Goal: Information Seeking & Learning: Learn about a topic

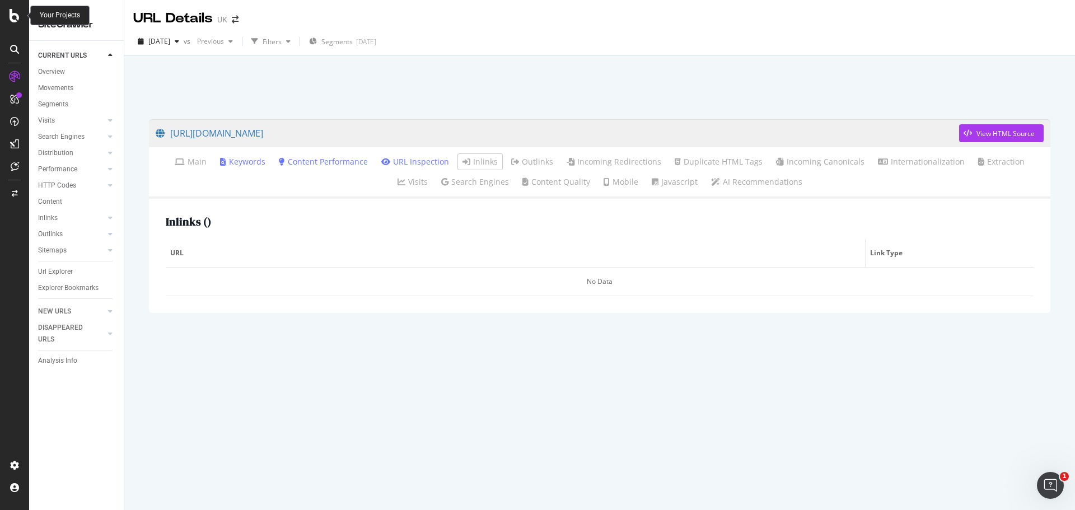
click at [6, 17] on div at bounding box center [14, 15] width 27 height 13
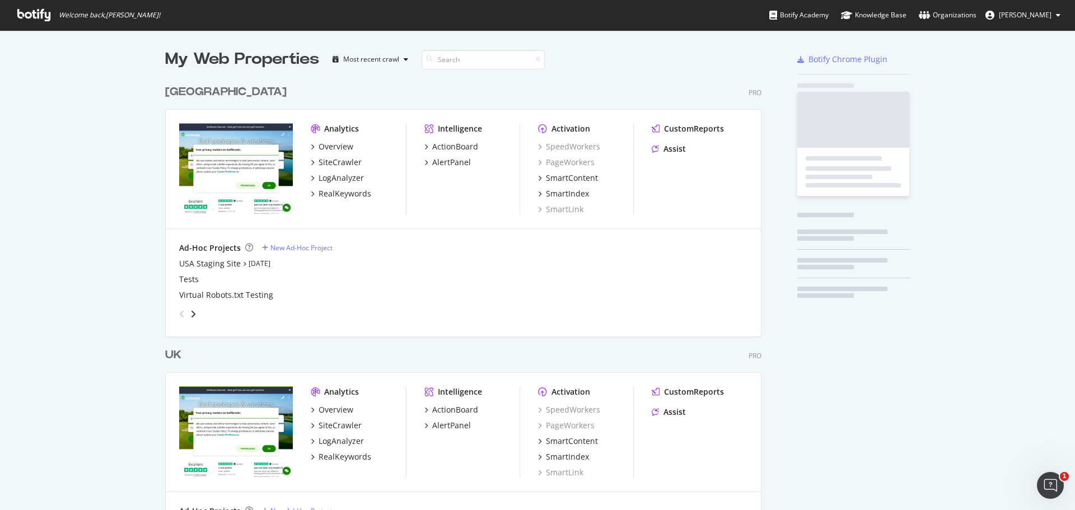
scroll to position [501, 1058]
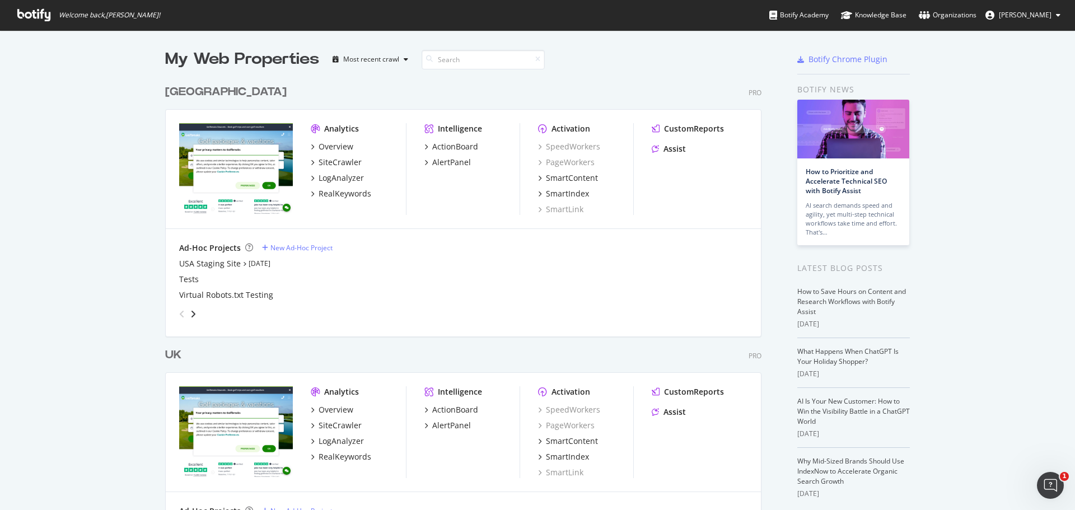
click at [170, 91] on div "[GEOGRAPHIC_DATA]" at bounding box center [225, 92] width 121 height 16
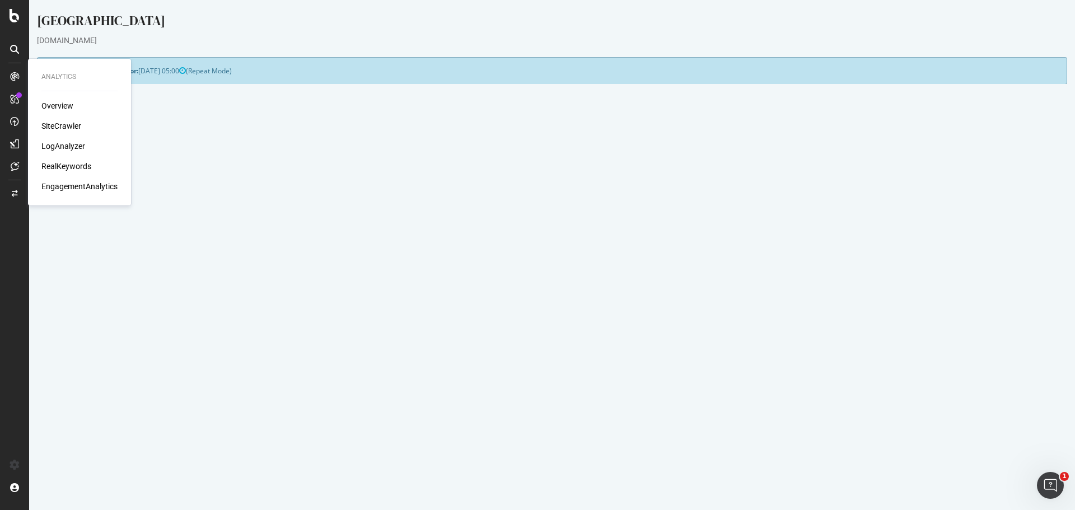
click at [65, 121] on div "SiteCrawler" at bounding box center [61, 125] width 40 height 11
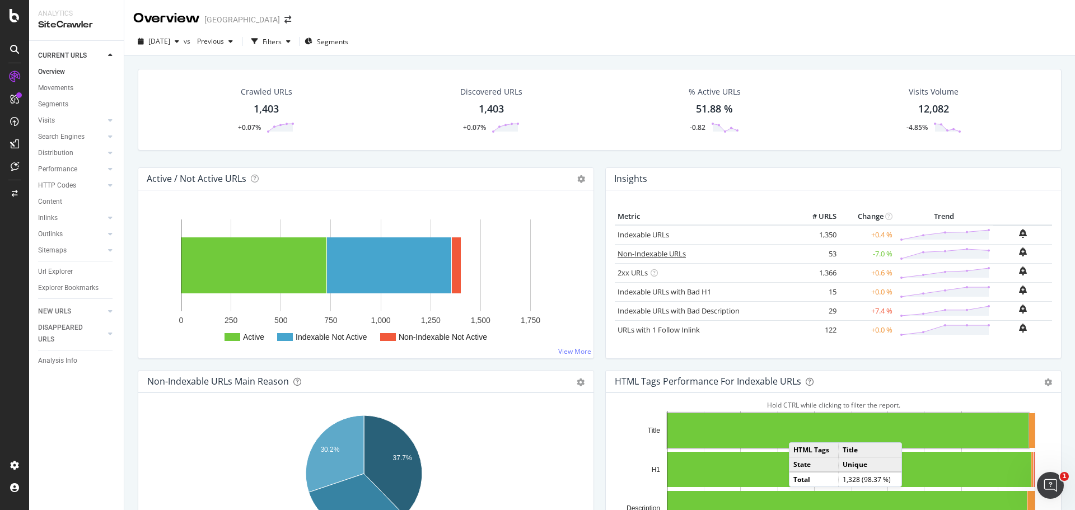
click at [669, 250] on link "Non-Indexable URLs" at bounding box center [651, 253] width 68 height 10
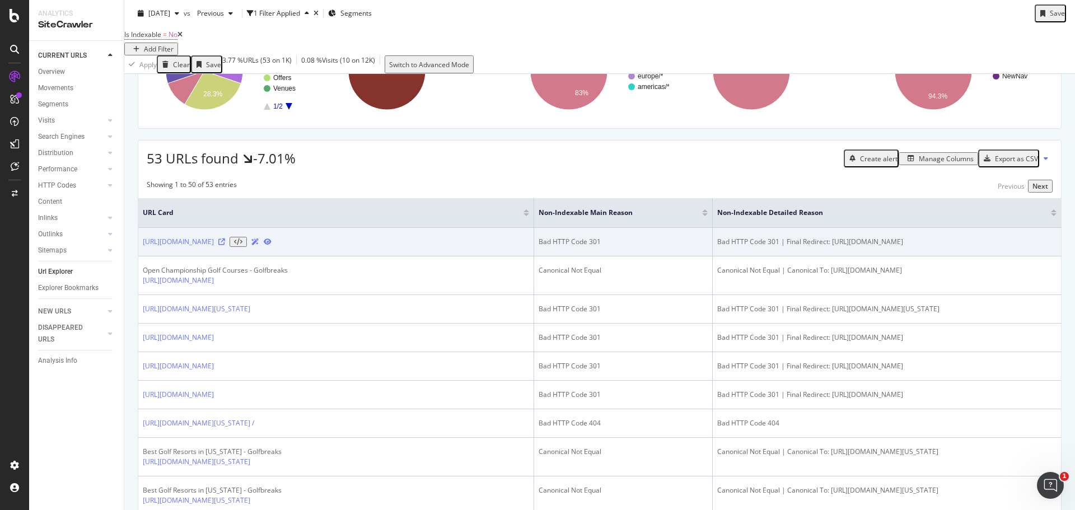
scroll to position [121, 0]
click at [214, 246] on link "[URL][DOMAIN_NAME]" at bounding box center [178, 241] width 71 height 10
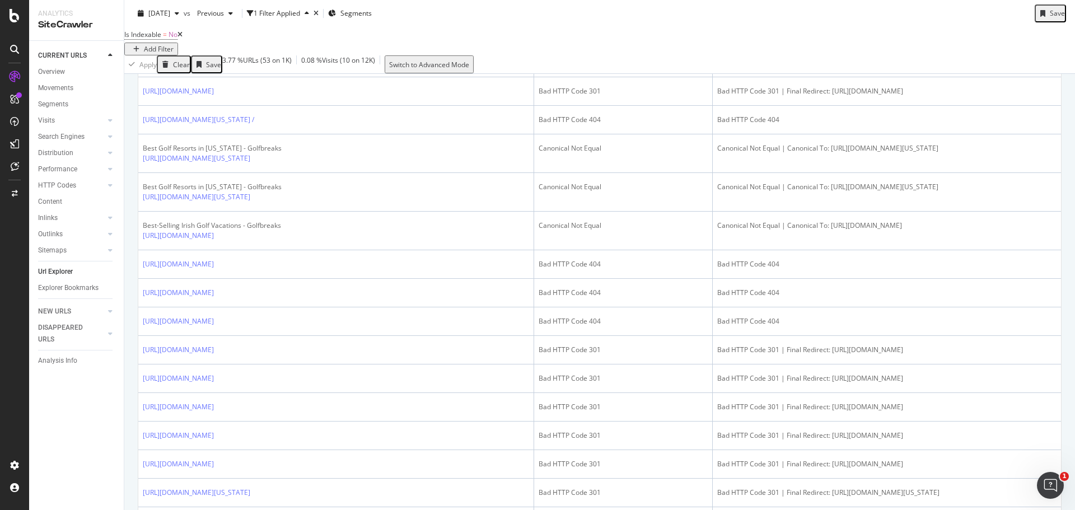
scroll to position [424, 0]
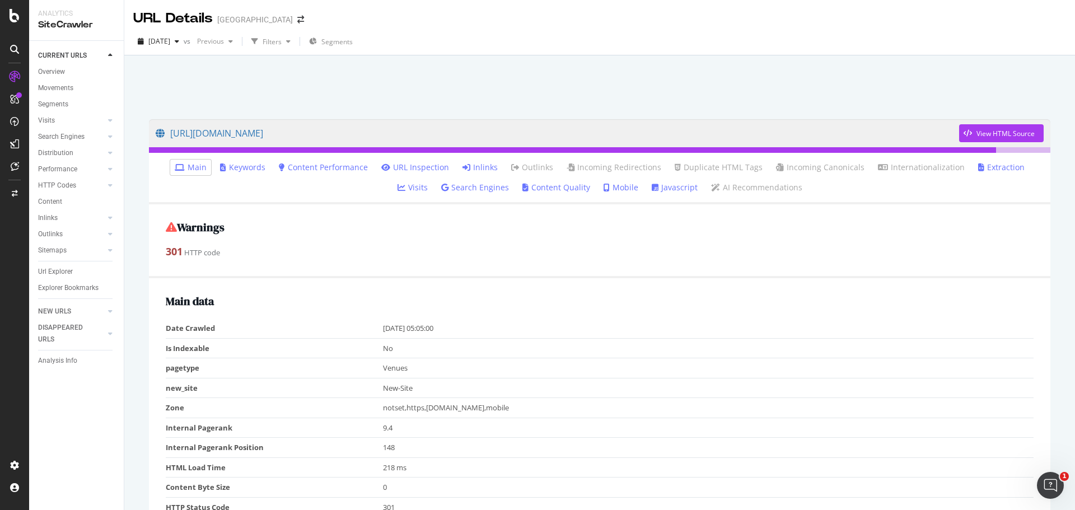
click at [462, 166] on link "Inlinks" at bounding box center [479, 167] width 35 height 11
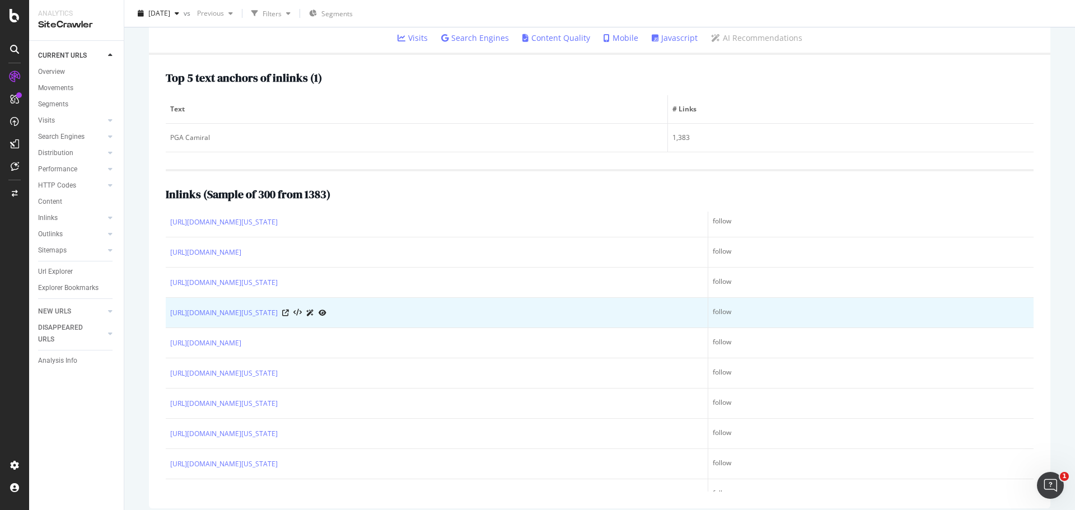
scroll to position [95, 0]
click at [289, 311] on icon at bounding box center [285, 311] width 7 height 7
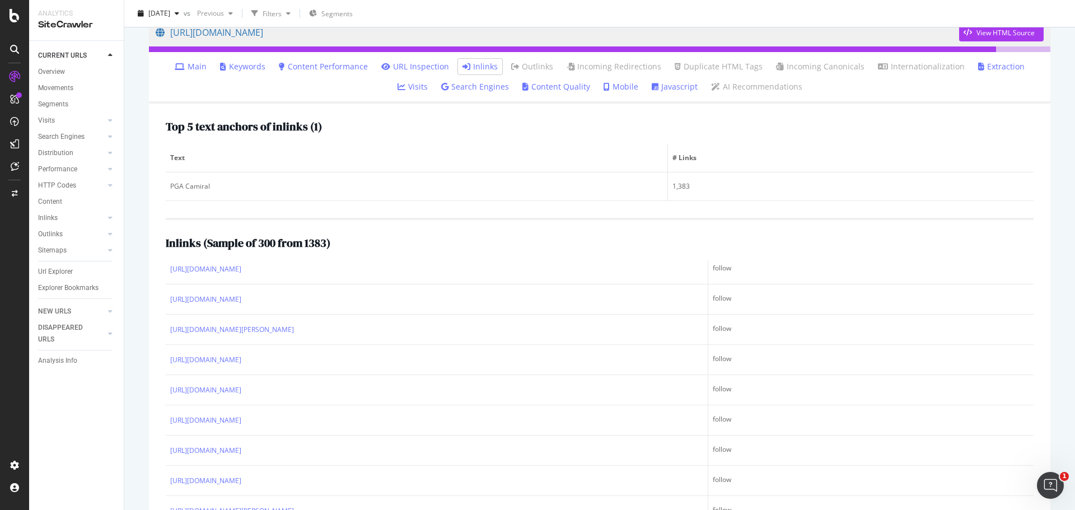
scroll to position [1110, 0]
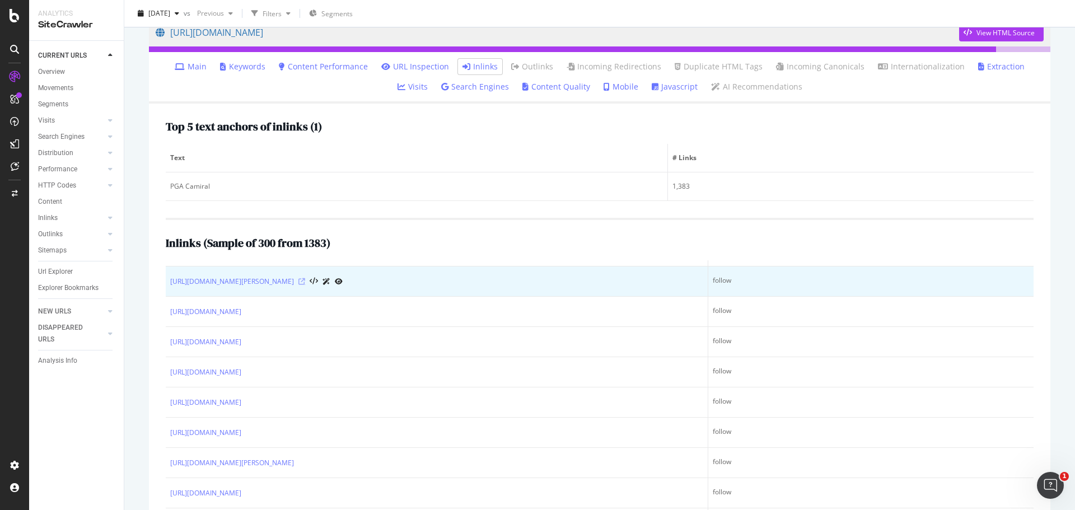
click at [305, 282] on icon at bounding box center [301, 281] width 7 height 7
